Goal: Communication & Community: Answer question/provide support

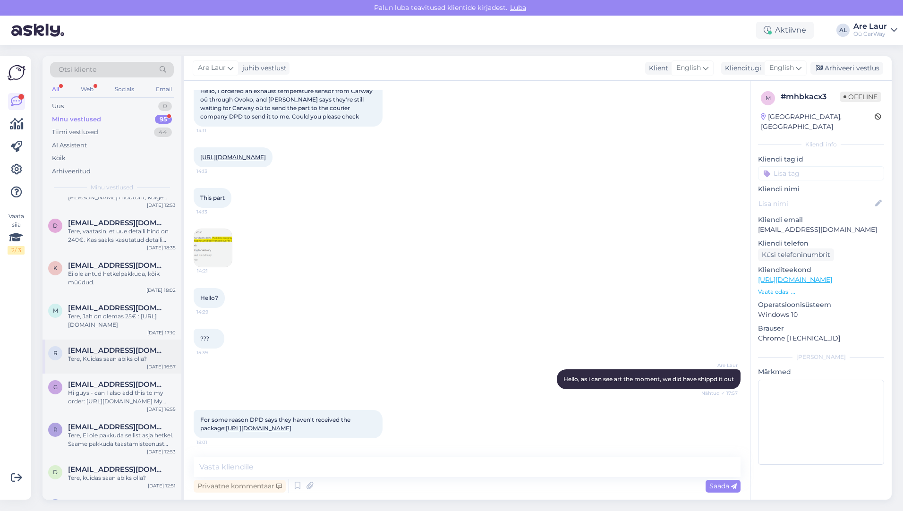
scroll to position [283, 0]
click at [115, 388] on div "Hi guys - can I also add this to my order: [URL][DOMAIN_NAME] My email is [EMAI…" at bounding box center [122, 396] width 108 height 17
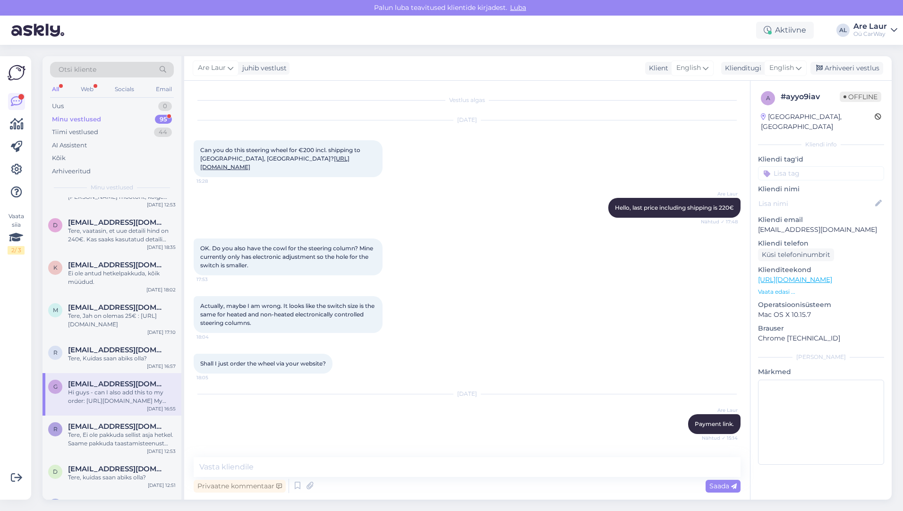
scroll to position [246, 0]
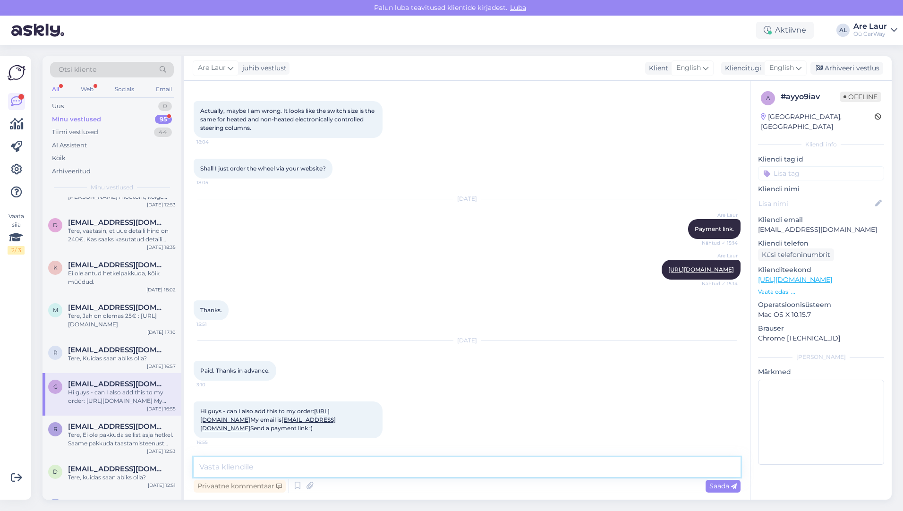
click at [308, 468] on textarea at bounding box center [467, 467] width 547 height 20
type textarea "Hello, i need a phone number as well, did not find it from messages and emails …"
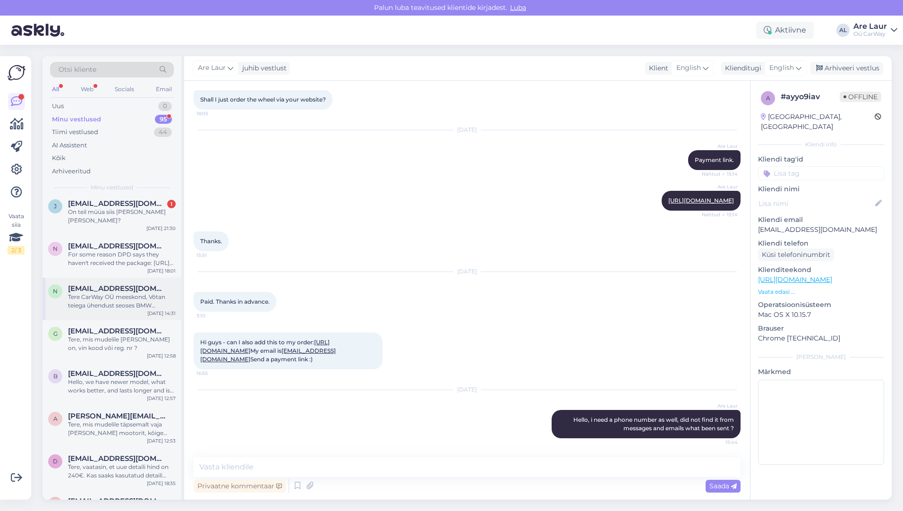
scroll to position [0, 0]
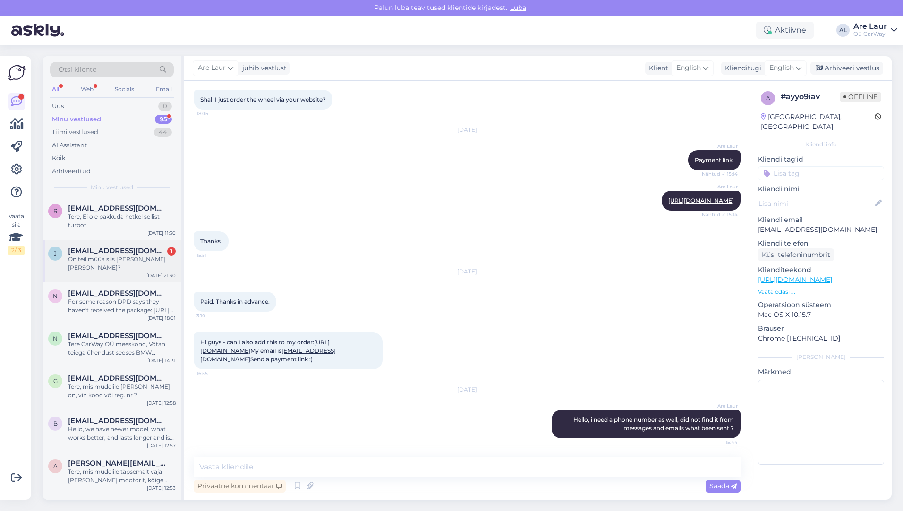
click at [114, 259] on div "On teil müüa siis [PERSON_NAME] [PERSON_NAME]?" at bounding box center [122, 263] width 108 height 17
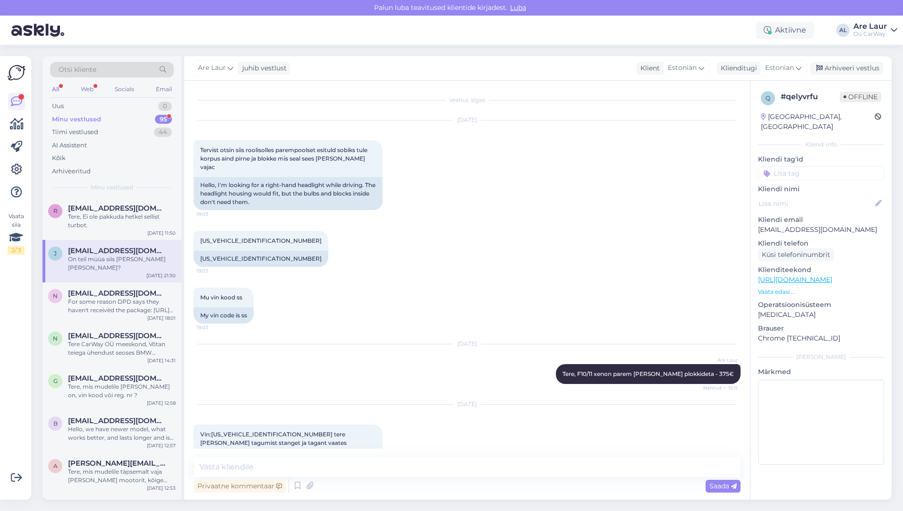
scroll to position [281, 0]
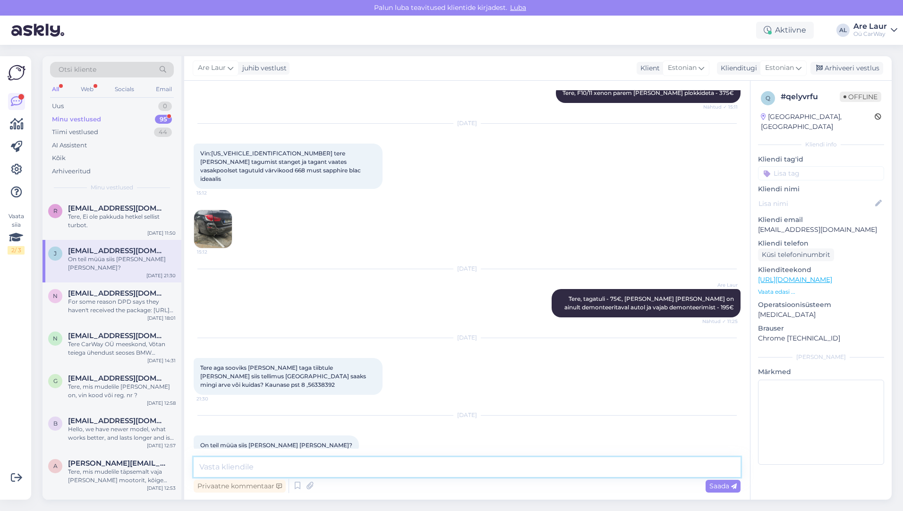
click at [289, 469] on textarea at bounding box center [467, 467] width 547 height 20
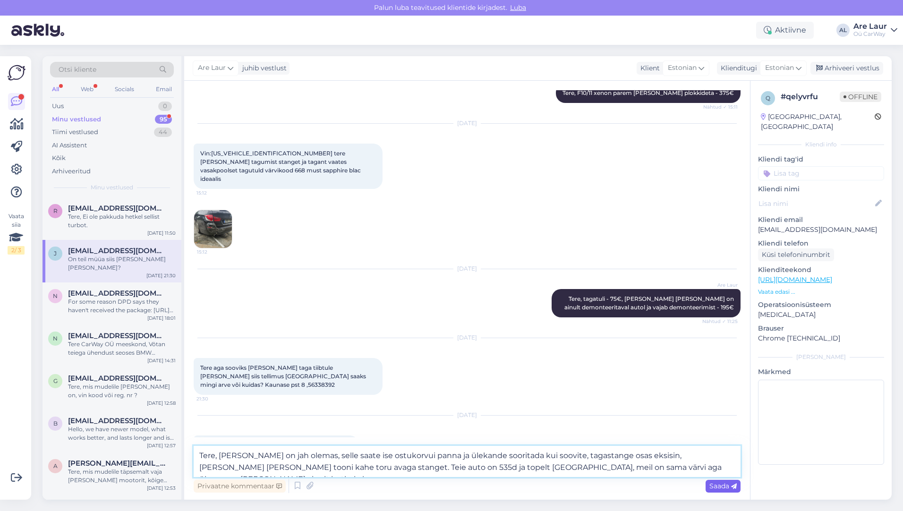
type textarea "Tere, [PERSON_NAME] on jah olemas, selle saate ise ostukorvui panna ja ülekande…"
click at [722, 486] on span "Saada" at bounding box center [722, 486] width 27 height 9
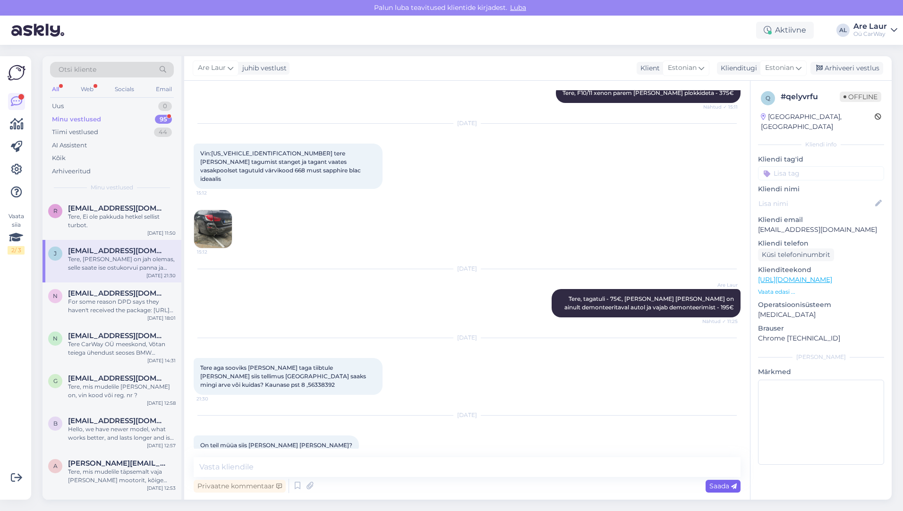
scroll to position [356, 0]
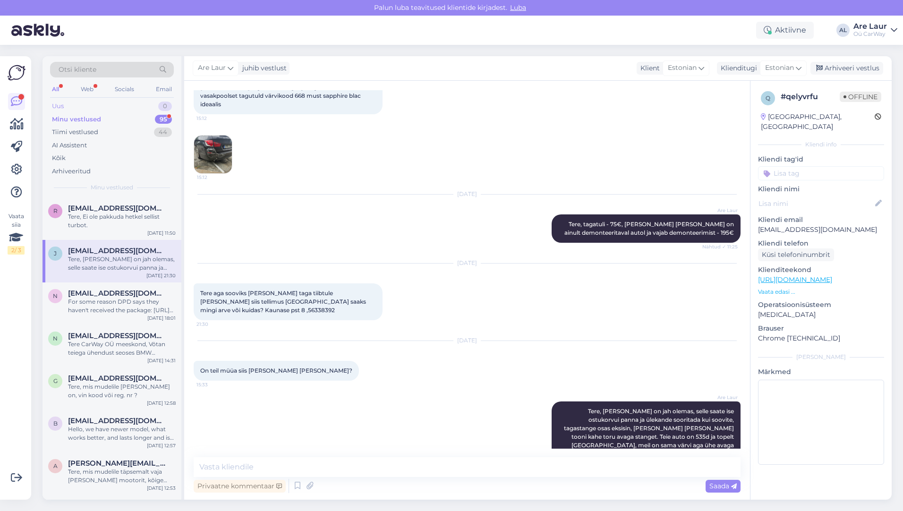
click at [78, 105] on div "Uus 0" at bounding box center [112, 106] width 124 height 13
